Goal: Information Seeking & Learning: Learn about a topic

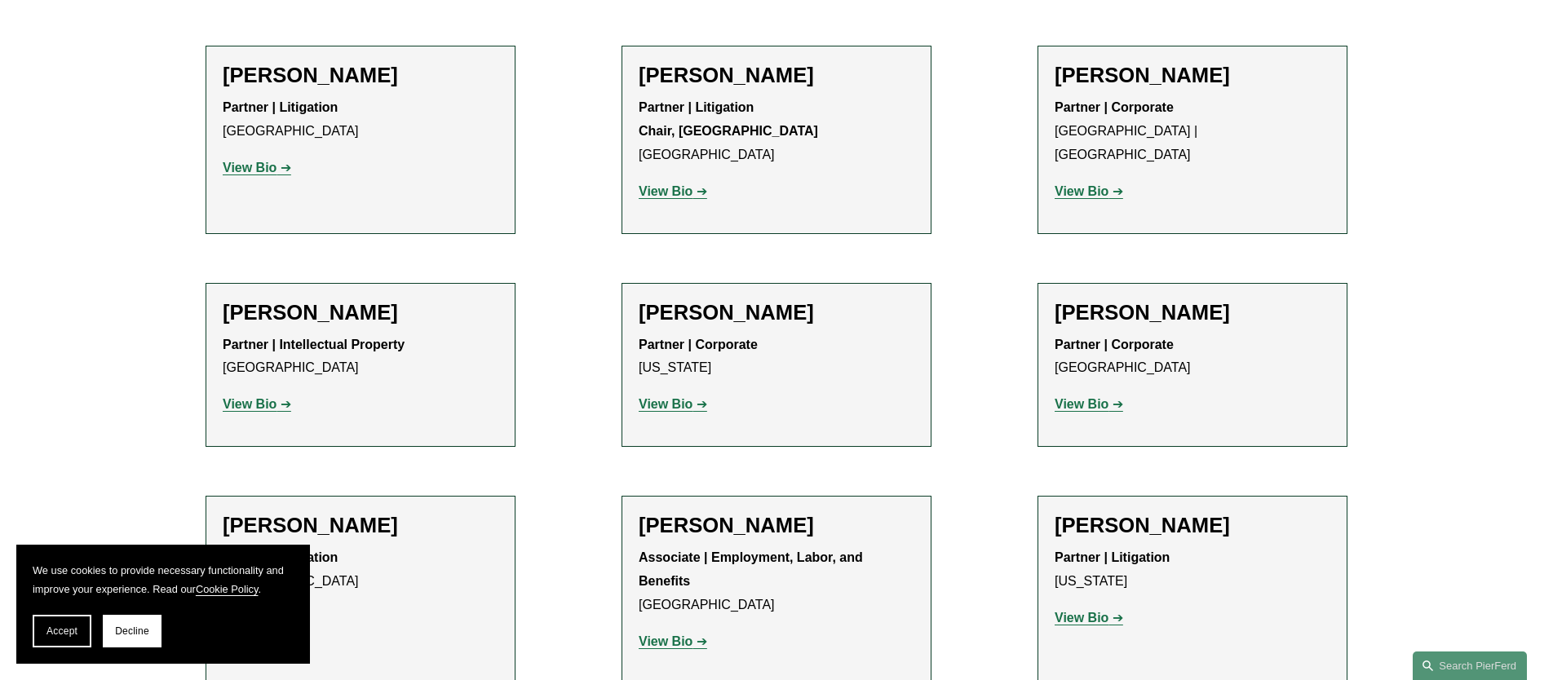
scroll to position [16795, 0]
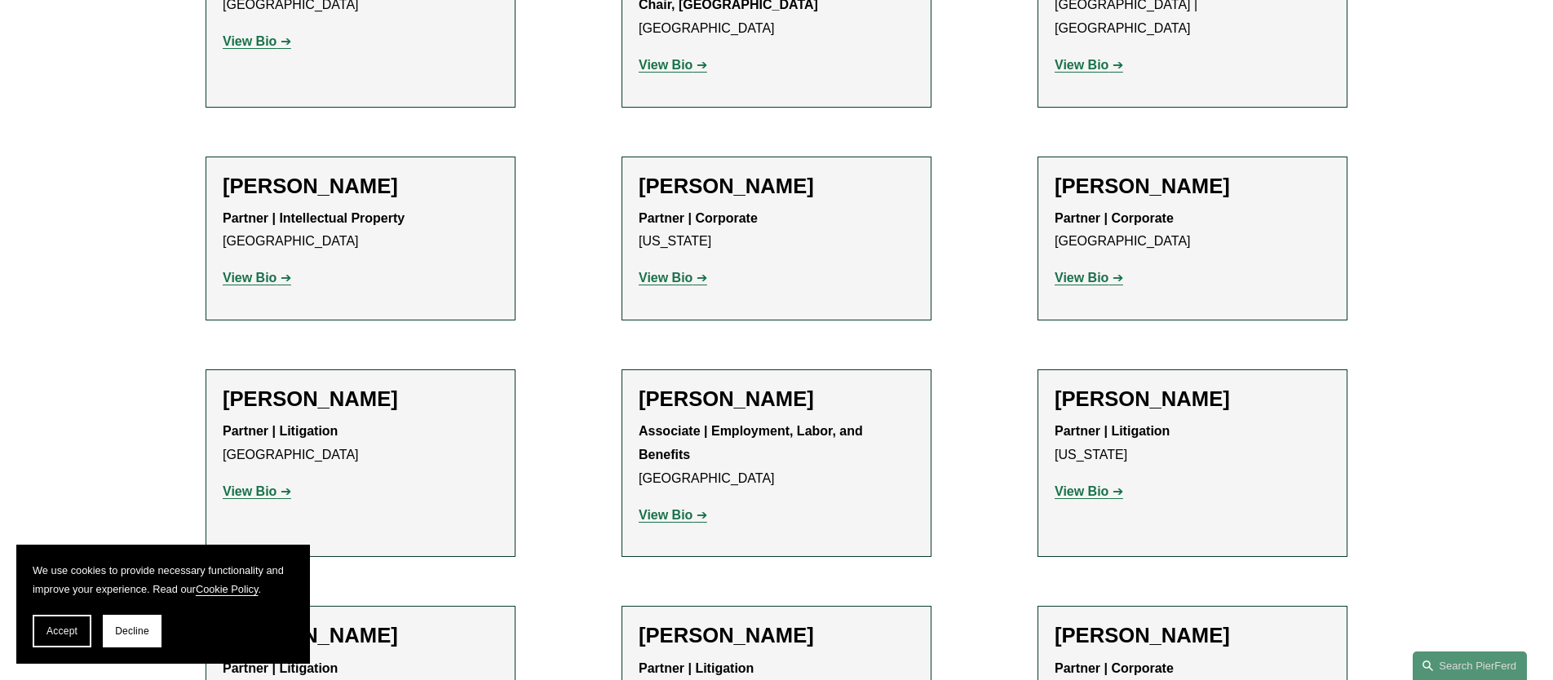
scroll to position [16947, 0]
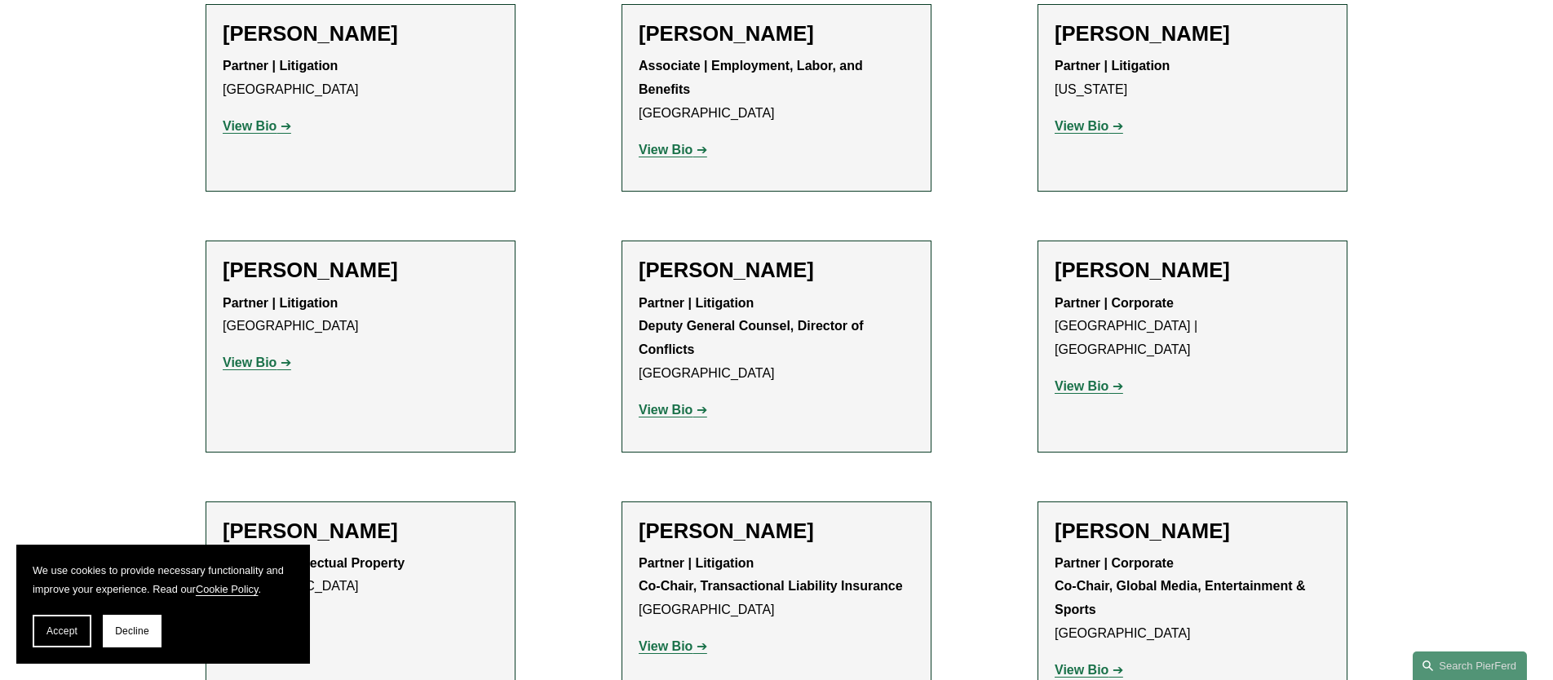
scroll to position [17295, 0]
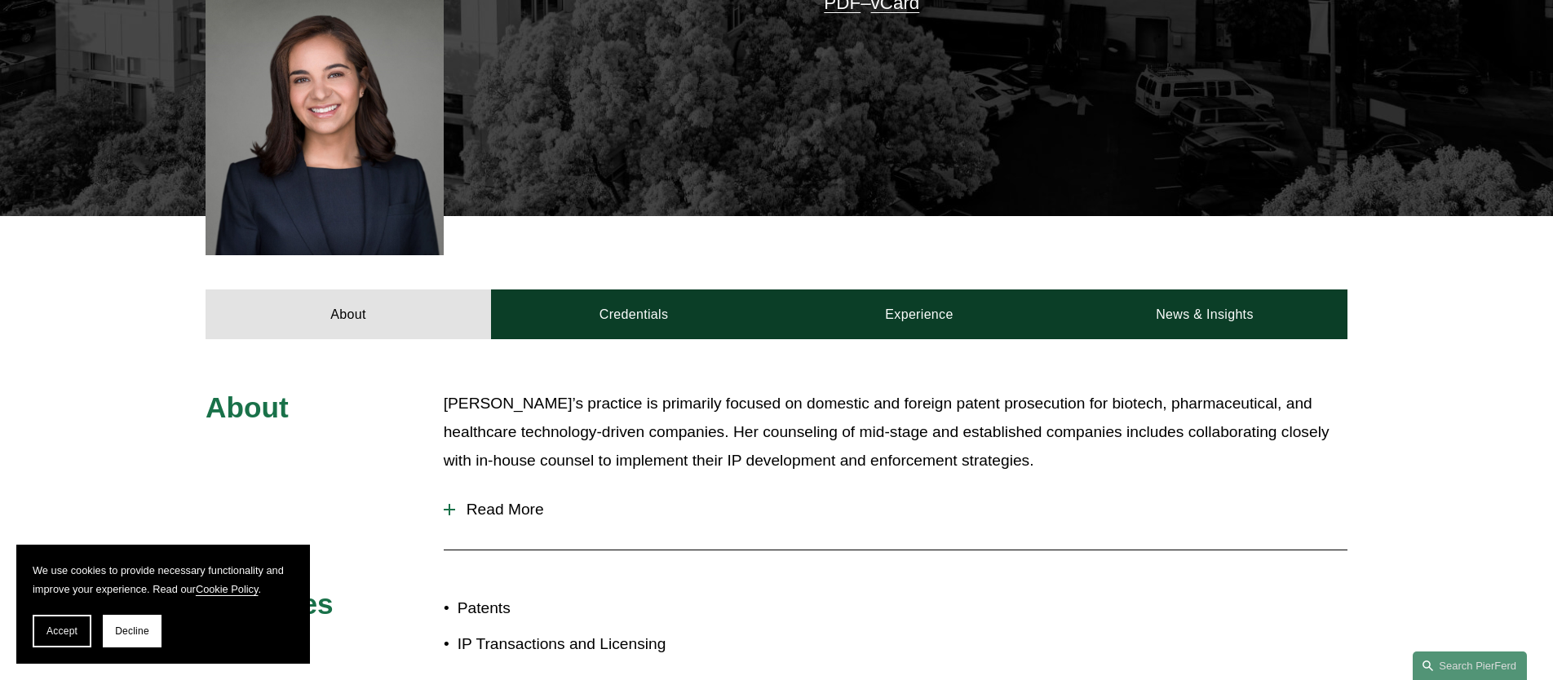
scroll to position [538, 0]
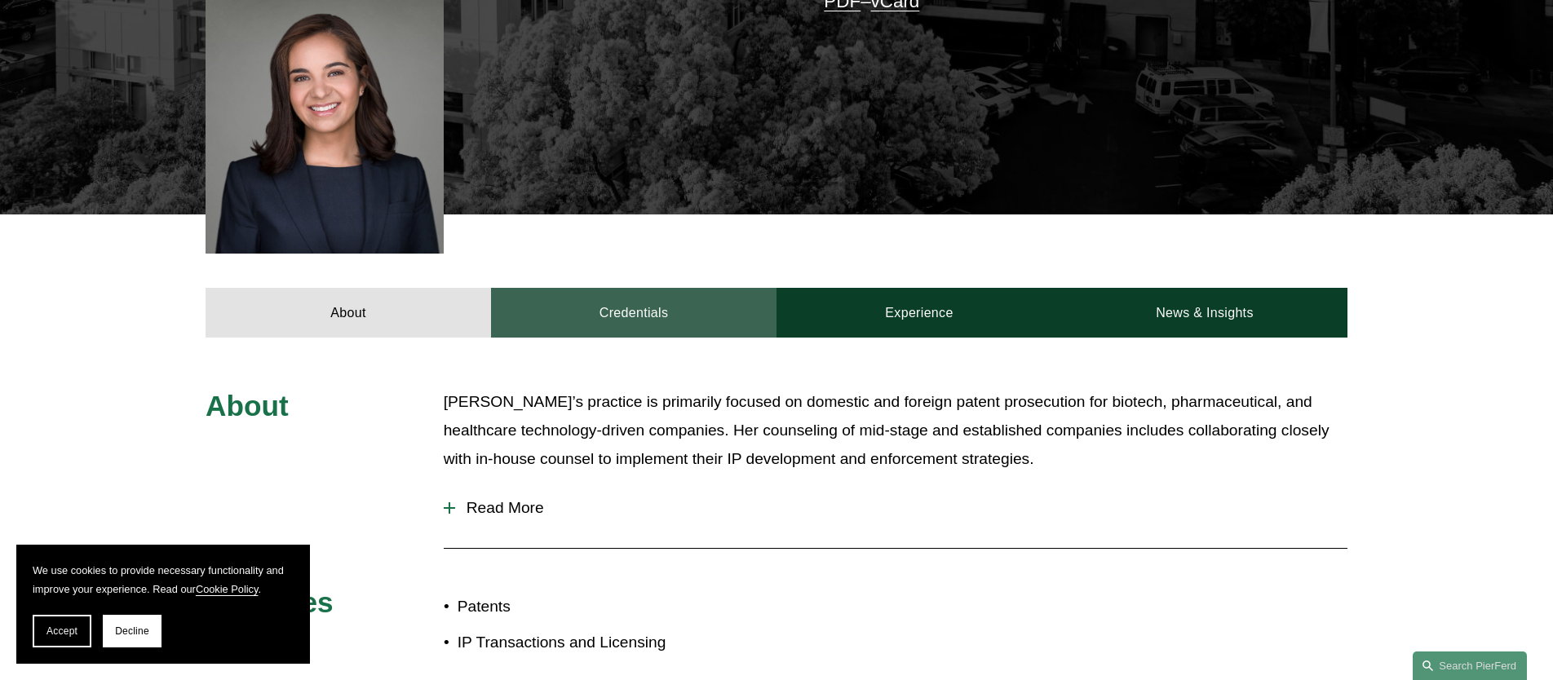
click at [658, 290] on link "Credentials" at bounding box center [634, 312] width 286 height 49
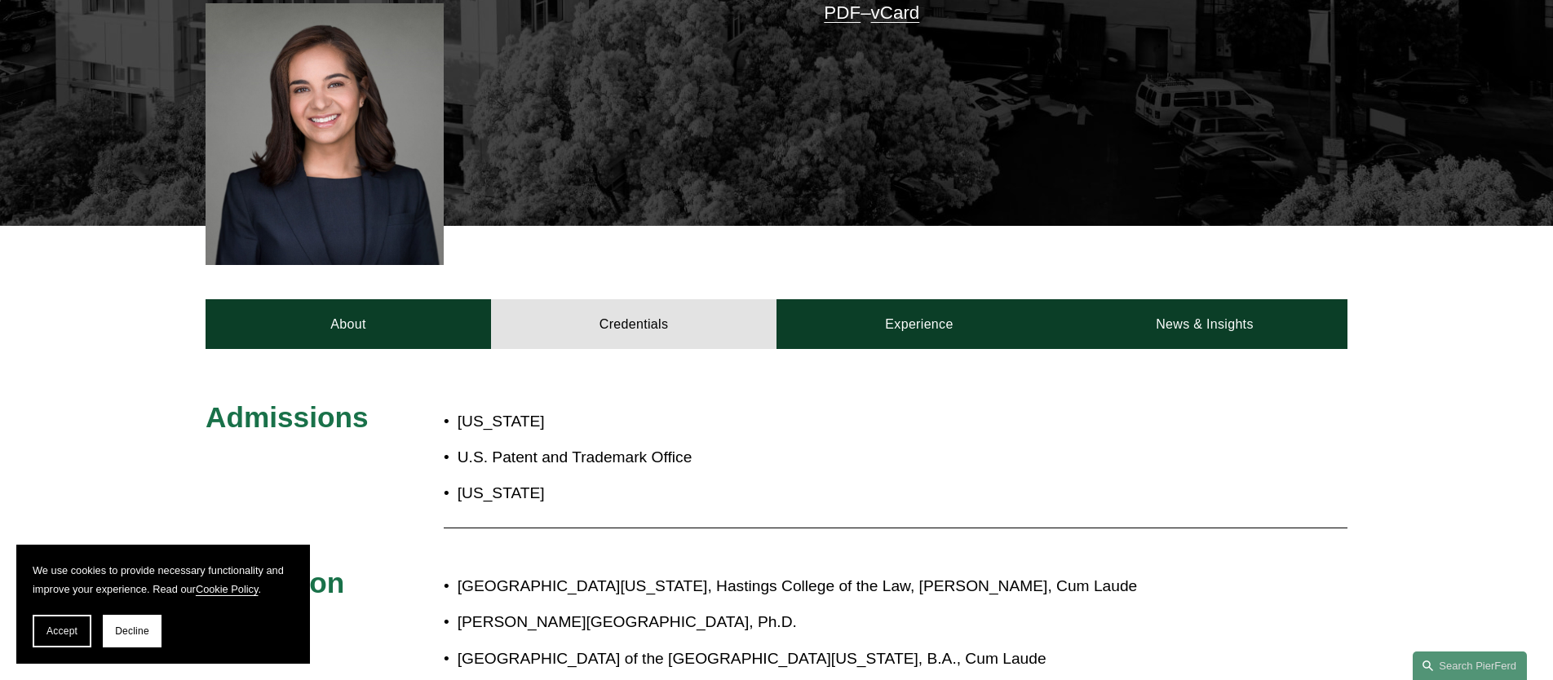
scroll to position [522, 0]
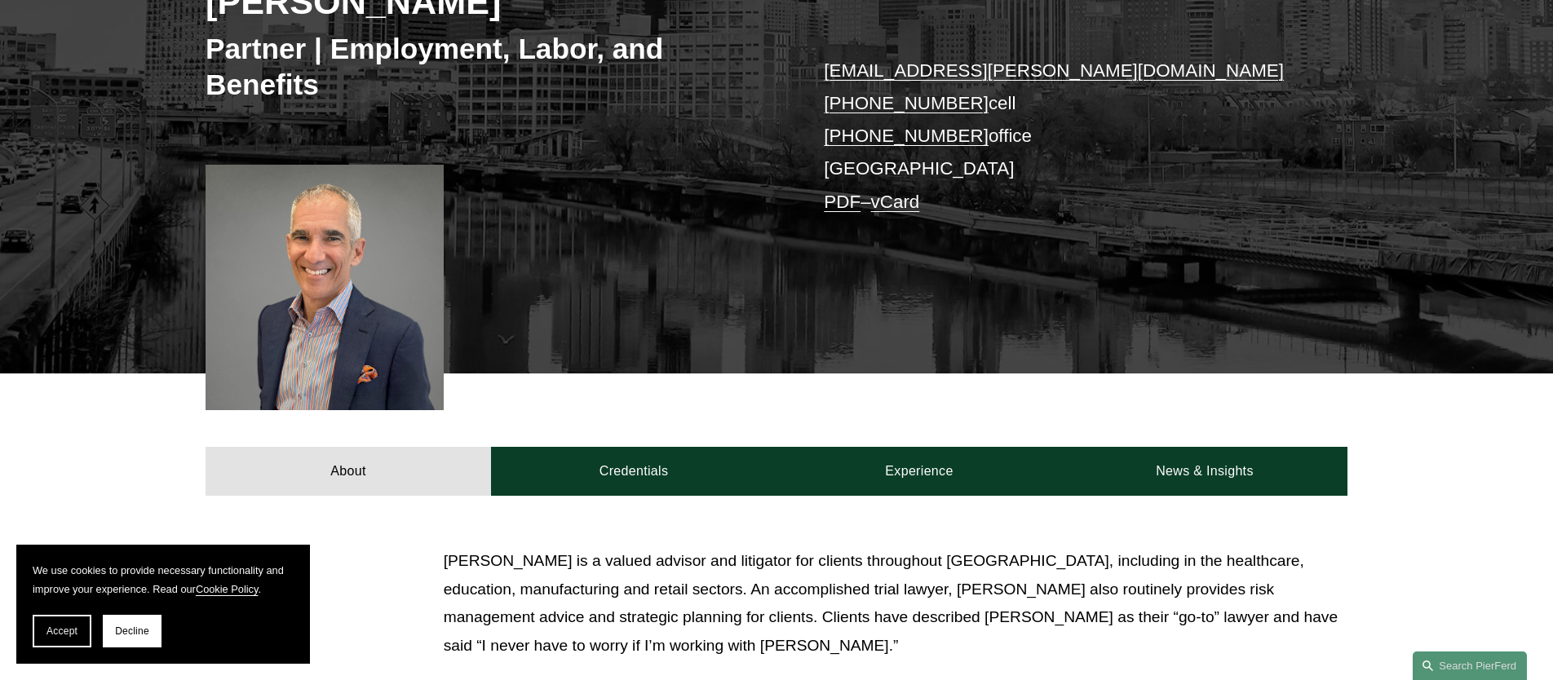
scroll to position [303, 0]
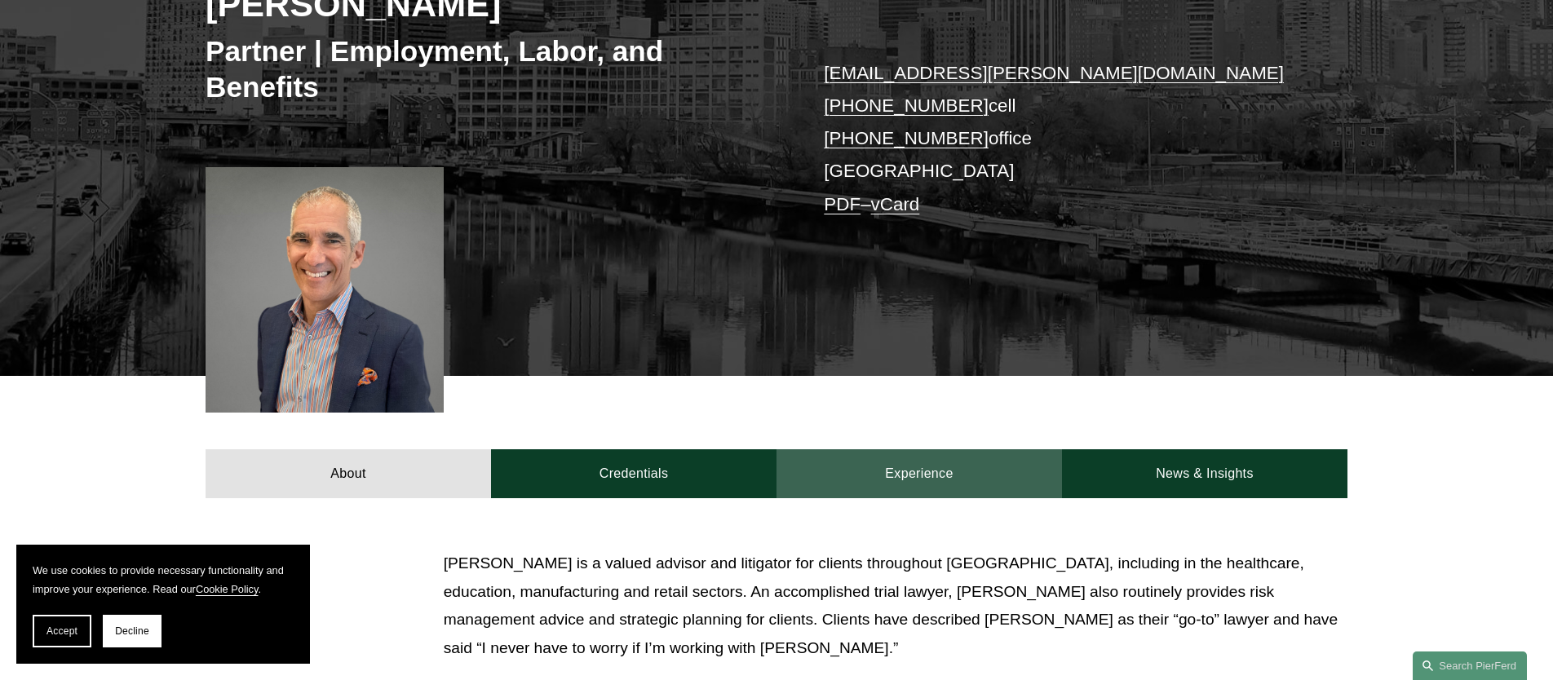
click at [869, 472] on link "Experience" at bounding box center [920, 473] width 286 height 49
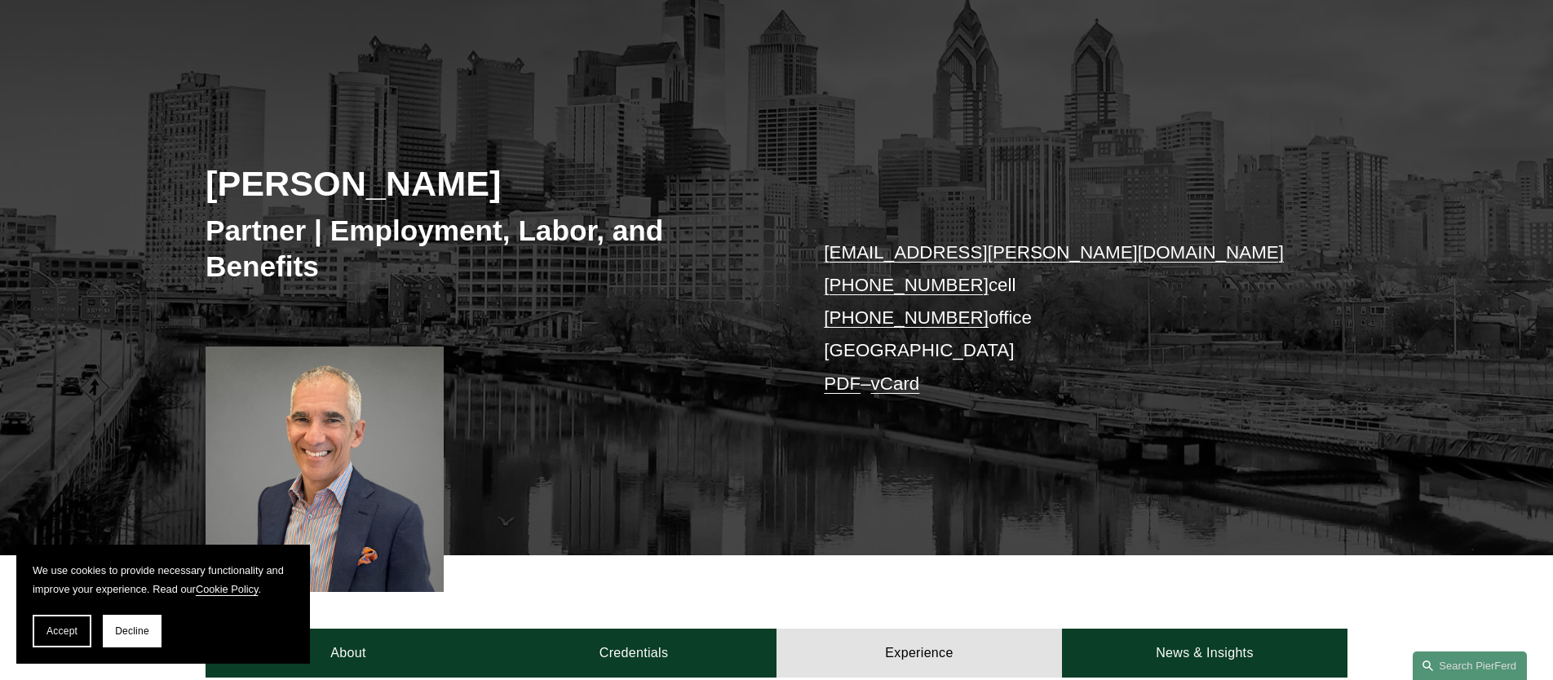
scroll to position [126, 0]
